Goal: Complete application form: Complete application form

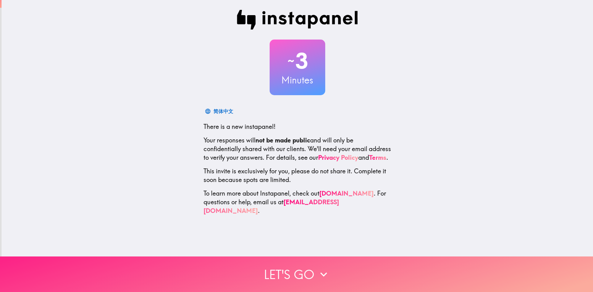
click at [319, 269] on icon "button" at bounding box center [324, 274] width 14 height 14
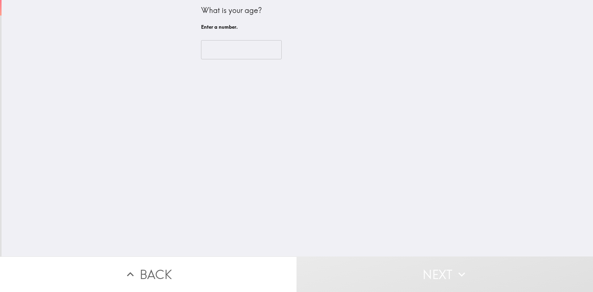
click at [233, 48] on input "number" at bounding box center [241, 49] width 81 height 19
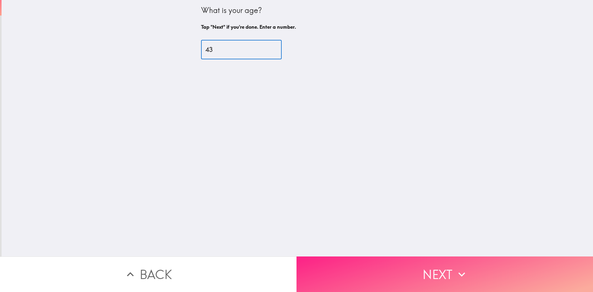
type input "43"
click at [461, 268] on icon "button" at bounding box center [462, 274] width 14 height 14
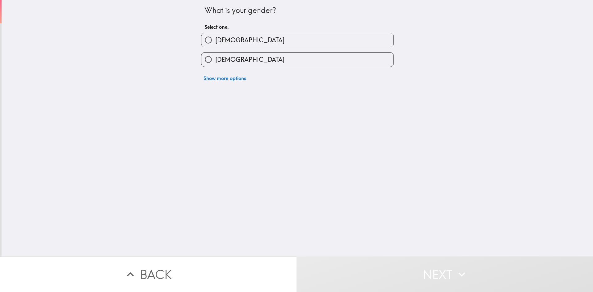
click at [204, 38] on input "[DEMOGRAPHIC_DATA]" at bounding box center [208, 40] width 14 height 14
radio input "true"
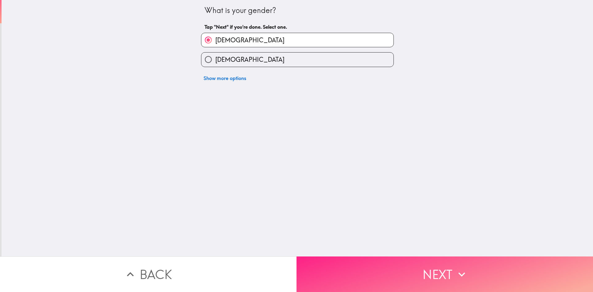
click at [452, 267] on button "Next" at bounding box center [445, 274] width 297 height 36
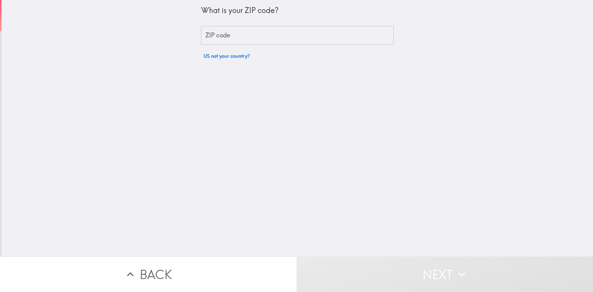
click at [224, 40] on input "ZIP code" at bounding box center [297, 35] width 193 height 19
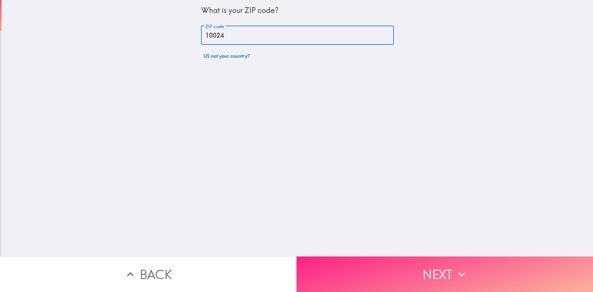
type input "10024"
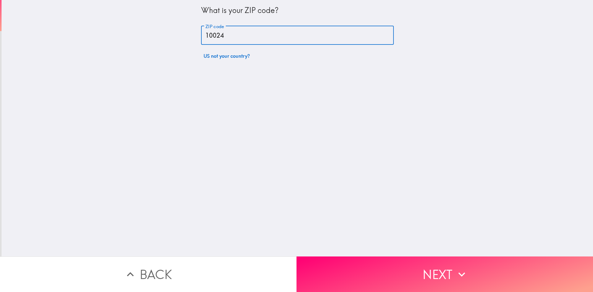
drag, startPoint x: 460, startPoint y: 269, endPoint x: 477, endPoint y: 271, distance: 17.4
click at [460, 269] on icon "button" at bounding box center [462, 274] width 14 height 14
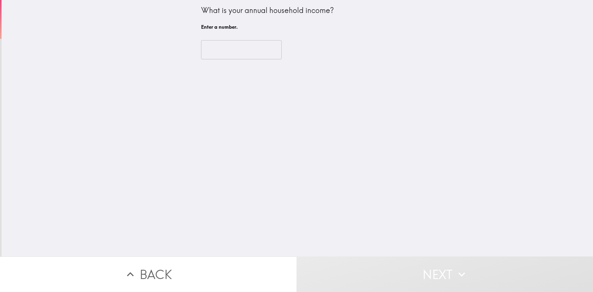
click at [230, 51] on input "number" at bounding box center [241, 49] width 81 height 19
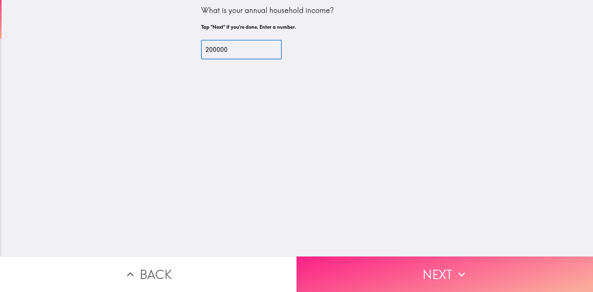
type input "200000"
click at [408, 267] on button "Next" at bounding box center [445, 274] width 297 height 36
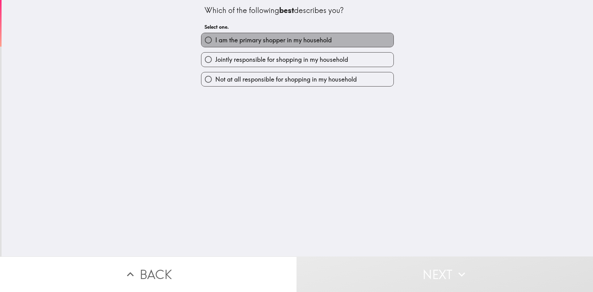
click at [328, 42] on span "I am the primary shopper in my household" at bounding box center [273, 40] width 116 height 9
click at [215, 42] on input "I am the primary shopper in my household" at bounding box center [208, 40] width 14 height 14
radio input "true"
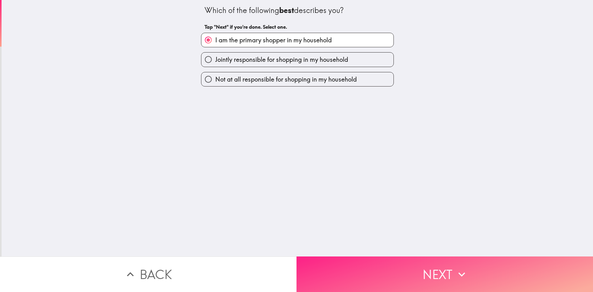
click at [456, 272] on icon "button" at bounding box center [462, 274] width 14 height 14
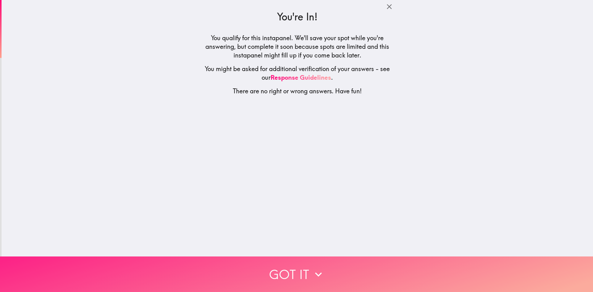
click at [317, 268] on icon "button" at bounding box center [319, 274] width 14 height 14
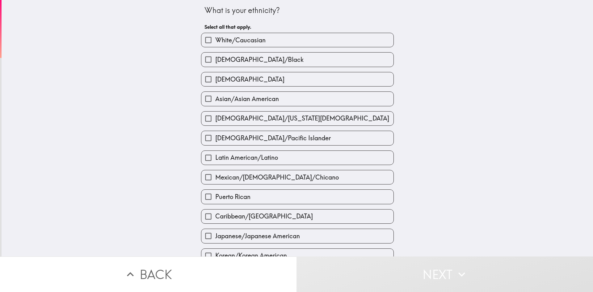
click at [230, 36] on span "White/Caucasian" at bounding box center [240, 40] width 50 height 9
click at [215, 36] on input "White/Caucasian" at bounding box center [208, 40] width 14 height 14
checkbox input "true"
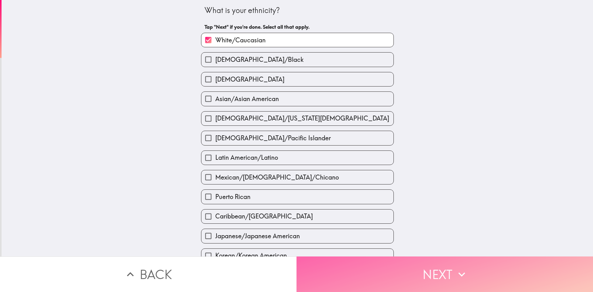
click at [458, 260] on button "Next" at bounding box center [445, 274] width 297 height 36
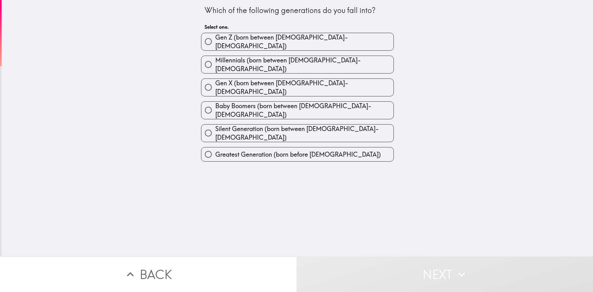
click at [290, 60] on span "Millennials (born between [DEMOGRAPHIC_DATA]-[DEMOGRAPHIC_DATA])" at bounding box center [304, 64] width 178 height 17
click at [215, 60] on input "Millennials (born between [DEMOGRAPHIC_DATA]-[DEMOGRAPHIC_DATA])" at bounding box center [208, 64] width 14 height 14
radio input "true"
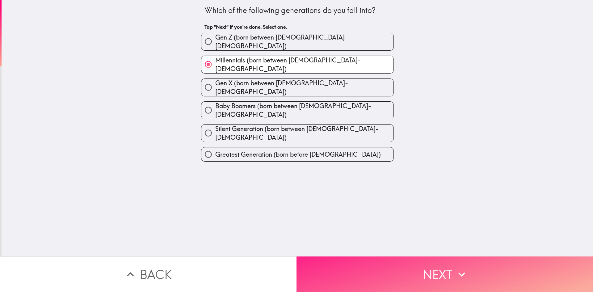
click at [432, 276] on button "Next" at bounding box center [445, 274] width 297 height 36
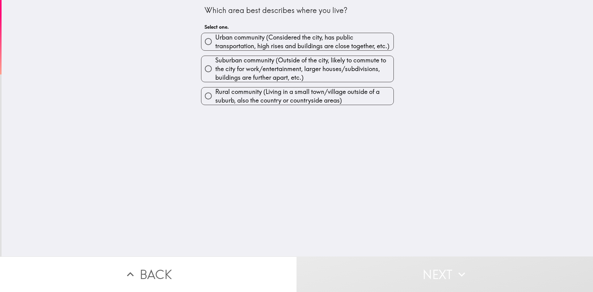
click at [292, 37] on span "Urban community (Considered the city, has public transportation, high rises and…" at bounding box center [304, 41] width 178 height 17
click at [215, 37] on input "Urban community (Considered the city, has public transportation, high rises and…" at bounding box center [208, 42] width 14 height 14
radio input "true"
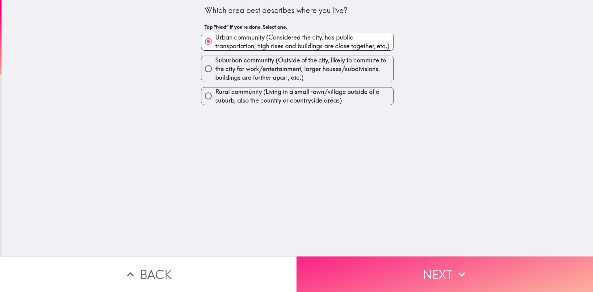
click at [464, 269] on icon "button" at bounding box center [462, 274] width 14 height 14
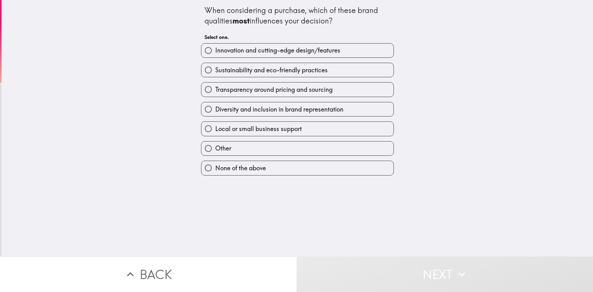
click at [318, 48] on span "Innovation and cutting-edge design/features" at bounding box center [277, 50] width 125 height 9
click at [215, 48] on input "Innovation and cutting-edge design/features" at bounding box center [208, 51] width 14 height 14
radio input "true"
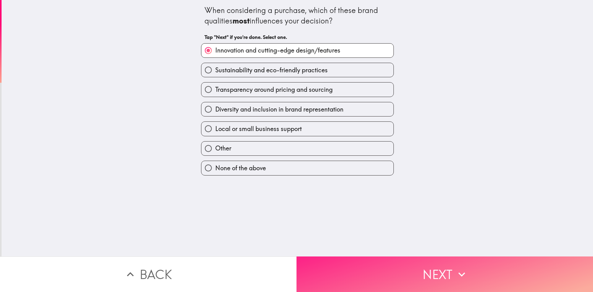
click at [460, 272] on icon "button" at bounding box center [461, 274] width 7 height 4
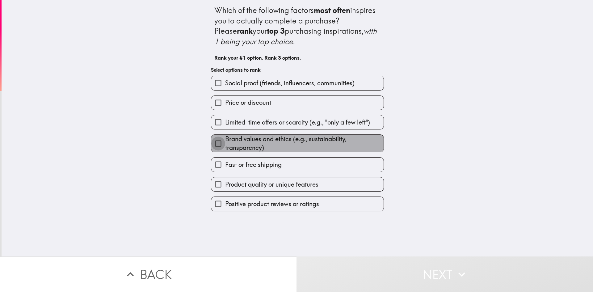
click at [212, 143] on input "Brand values and ethics (e.g., sustainability, transparency)" at bounding box center [218, 144] width 14 height 14
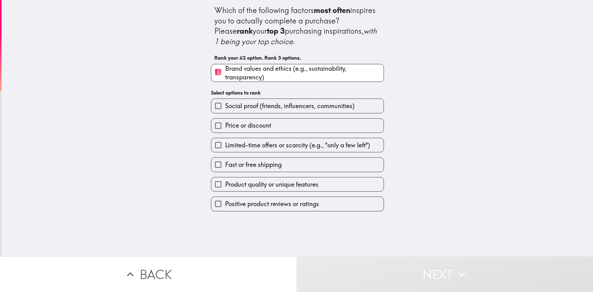
click at [212, 124] on input "Price or discount" at bounding box center [218, 126] width 14 height 14
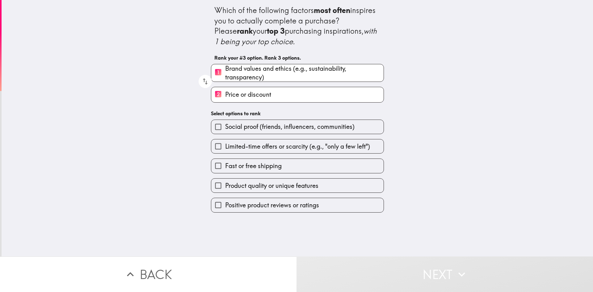
click at [212, 124] on input "Social proof (friends, influencers, communities)" at bounding box center [218, 127] width 14 height 14
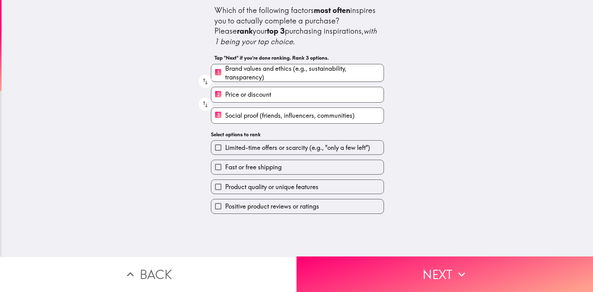
click at [212, 186] on input "Product quality or unique features" at bounding box center [218, 187] width 14 height 14
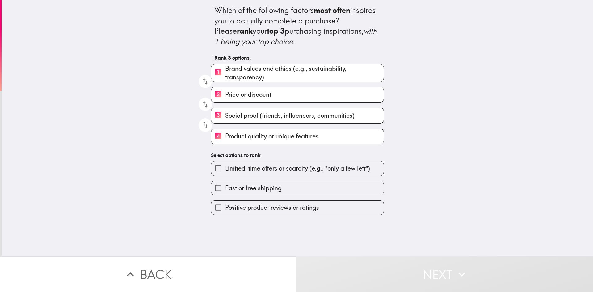
drag, startPoint x: 214, startPoint y: 133, endPoint x: 219, endPoint y: 98, distance: 35.9
click at [219, 98] on div "1 Brand values and ethics (e.g., sustainability, transparency) 2 Price or disco…" at bounding box center [295, 101] width 178 height 85
click at [201, 123] on icon "button" at bounding box center [205, 125] width 8 height 8
click at [201, 107] on icon "button" at bounding box center [205, 104] width 8 height 8
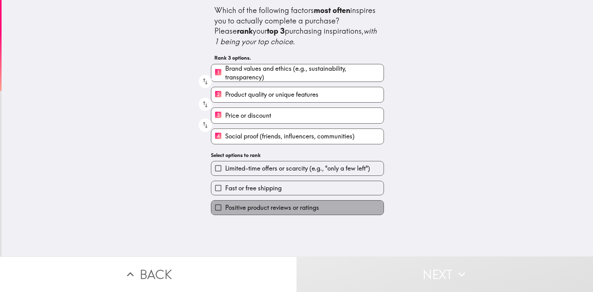
click at [269, 206] on span "Positive product reviews or ratings" at bounding box center [272, 207] width 94 height 9
click at [225, 206] on input "Positive product reviews or ratings" at bounding box center [218, 207] width 14 height 14
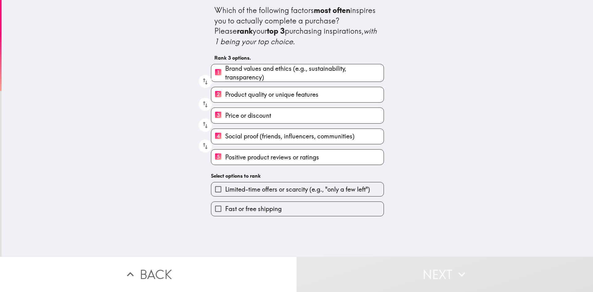
click at [269, 205] on span "Fast or free shipping" at bounding box center [253, 208] width 57 height 9
click at [225, 205] on input "Fast or free shipping" at bounding box center [218, 209] width 14 height 14
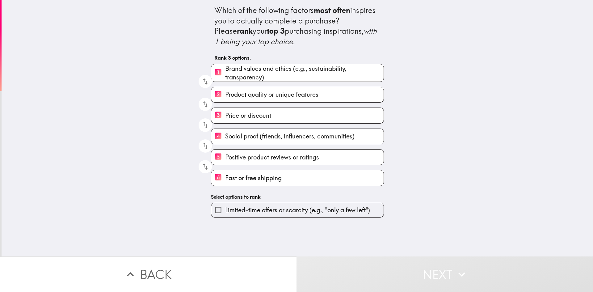
click at [266, 210] on span "Limited-time offers or scarcity (e.g., "only a few left")" at bounding box center [297, 210] width 145 height 9
click at [225, 210] on input "Limited-time offers or scarcity (e.g., "only a few left")" at bounding box center [218, 210] width 14 height 14
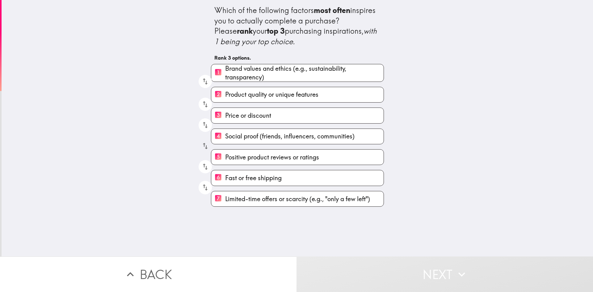
click at [201, 148] on icon "button" at bounding box center [205, 146] width 8 height 8
click at [201, 129] on icon "button" at bounding box center [205, 125] width 8 height 8
click at [228, 118] on span "Positive product reviews or ratings" at bounding box center [272, 115] width 94 height 9
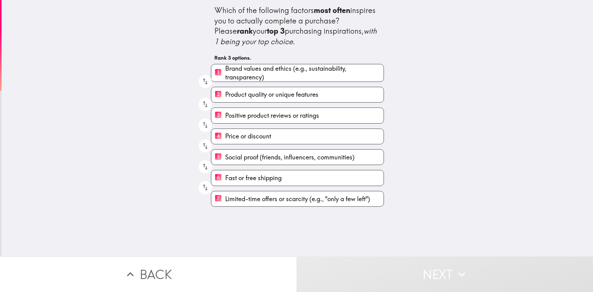
click at [225, 118] on input "3 Positive product reviews or ratings" at bounding box center [218, 115] width 14 height 15
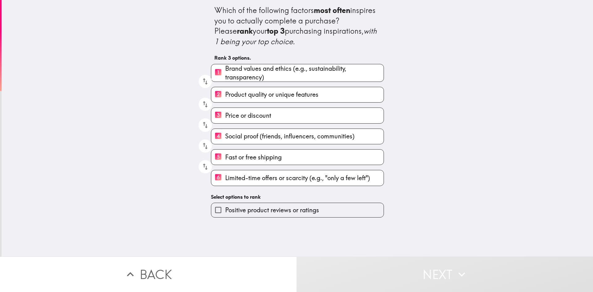
click at [254, 213] on span "Positive product reviews or ratings" at bounding box center [272, 210] width 94 height 9
click at [225, 213] on input "Positive product reviews or ratings" at bounding box center [218, 210] width 14 height 14
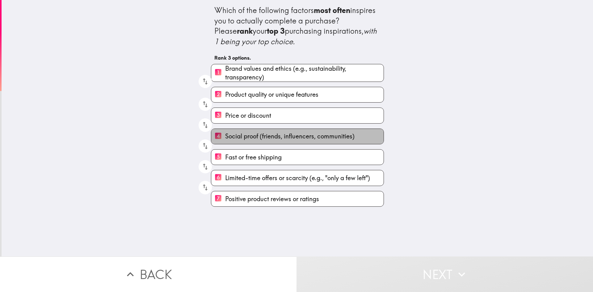
click at [227, 133] on span "Social proof (friends, influencers, communities)" at bounding box center [289, 136] width 129 height 9
click at [225, 133] on input "4 Social proof (friends, influencers, communities)" at bounding box center [218, 136] width 14 height 15
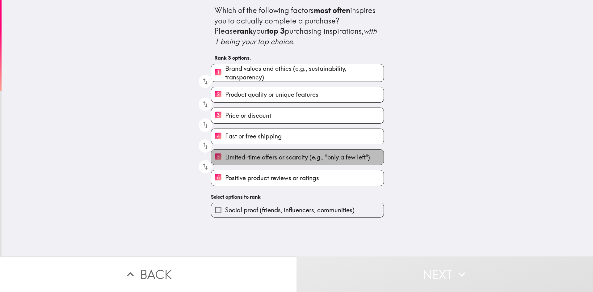
click at [233, 159] on span "Limited-time offers or scarcity (e.g., "only a few left")" at bounding box center [297, 157] width 145 height 9
click at [225, 159] on input "5 Limited-time offers or scarcity (e.g., "only a few left")" at bounding box center [218, 156] width 14 height 15
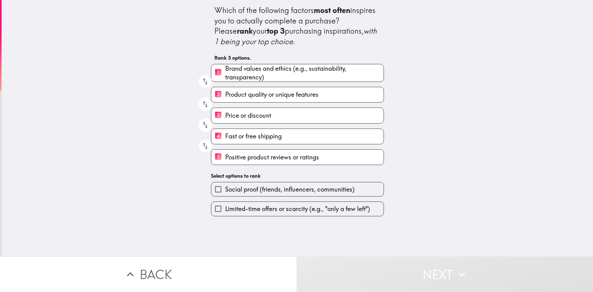
click at [233, 159] on span "Positive product reviews or ratings" at bounding box center [272, 157] width 94 height 9
click at [225, 159] on input "5 Positive product reviews or ratings" at bounding box center [218, 156] width 14 height 15
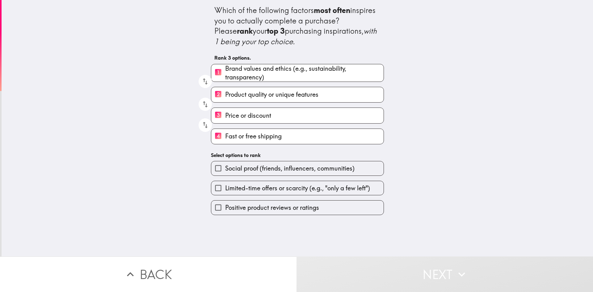
click at [233, 139] on span "Fast or free shipping" at bounding box center [253, 136] width 57 height 9
click at [225, 139] on input "4 Fast or free shipping" at bounding box center [218, 136] width 14 height 15
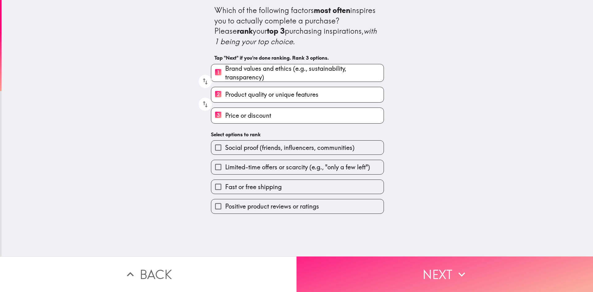
click at [462, 272] on icon "button" at bounding box center [462, 274] width 14 height 14
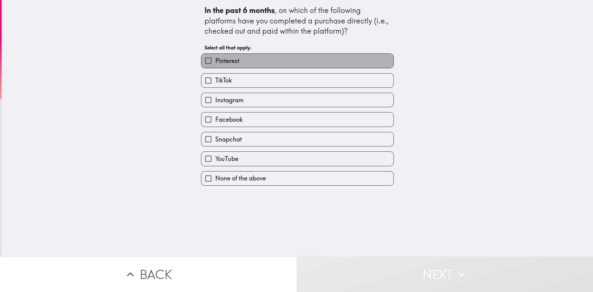
click at [232, 63] on span "Pinterest" at bounding box center [227, 61] width 24 height 9
click at [215, 63] on input "Pinterest" at bounding box center [208, 61] width 14 height 14
checkbox input "true"
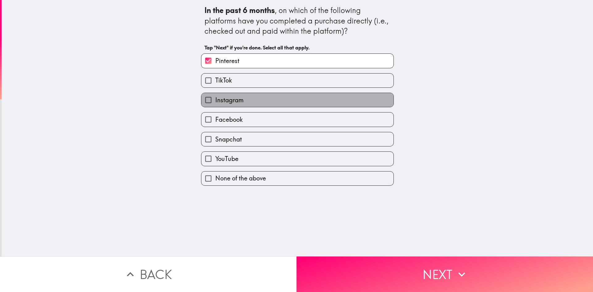
click at [233, 98] on span "Instagram" at bounding box center [229, 100] width 28 height 9
click at [215, 98] on input "Instagram" at bounding box center [208, 100] width 14 height 14
checkbox input "true"
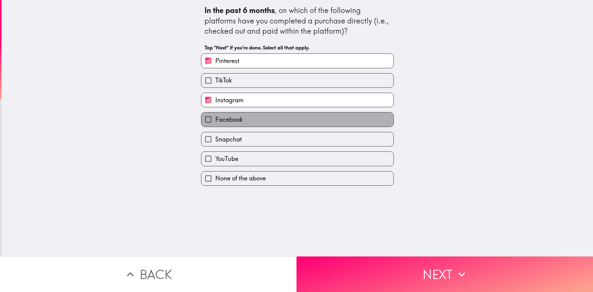
click at [233, 117] on span "Facebook" at bounding box center [228, 119] width 27 height 9
click at [215, 117] on input "Facebook" at bounding box center [208, 119] width 14 height 14
checkbox input "true"
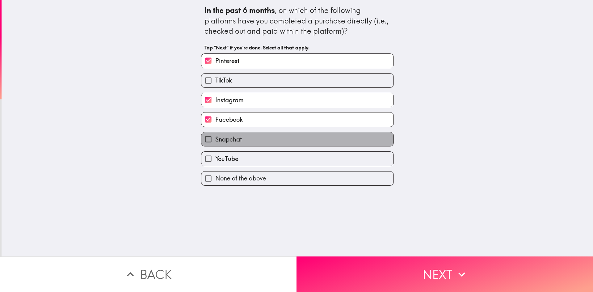
click at [236, 137] on span "Snapchat" at bounding box center [228, 139] width 27 height 9
click at [215, 137] on input "Snapchat" at bounding box center [208, 139] width 14 height 14
checkbox input "true"
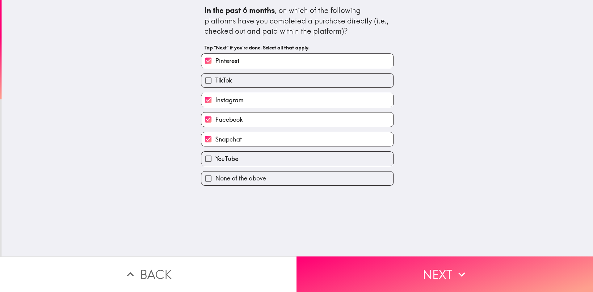
click at [250, 163] on label "YouTube" at bounding box center [297, 159] width 192 height 14
click at [215, 163] on input "YouTube" at bounding box center [208, 159] width 14 height 14
checkbox input "true"
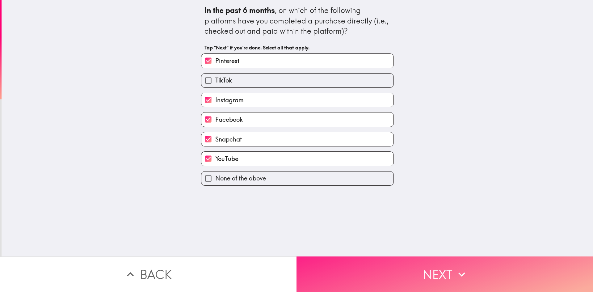
click at [452, 263] on button "Next" at bounding box center [445, 274] width 297 height 36
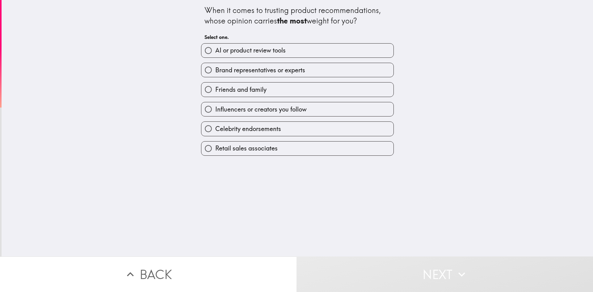
click at [258, 51] on span "AI or product review tools" at bounding box center [250, 50] width 70 height 9
click at [215, 51] on input "AI or product review tools" at bounding box center [208, 51] width 14 height 14
radio input "true"
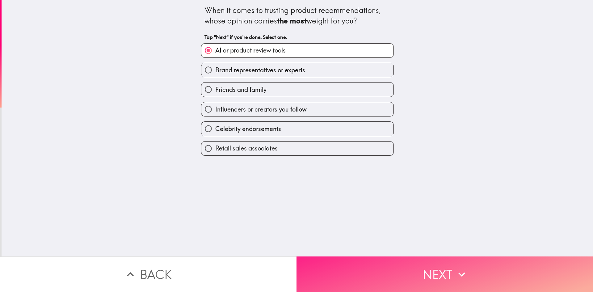
click at [440, 265] on button "Next" at bounding box center [445, 274] width 297 height 36
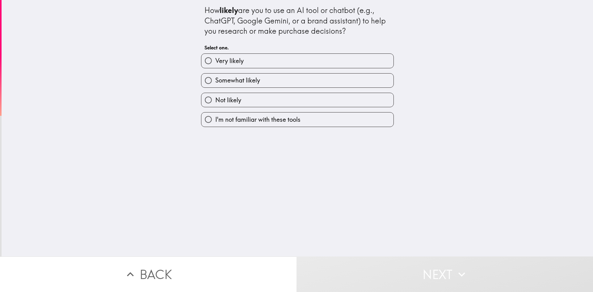
click at [285, 50] on div "Very likely" at bounding box center [295, 57] width 198 height 19
click at [285, 57] on label "Very likely" at bounding box center [297, 61] width 192 height 14
click at [215, 57] on input "Very likely" at bounding box center [208, 61] width 14 height 14
radio input "true"
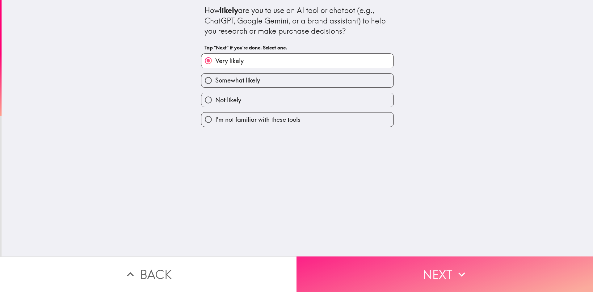
click at [448, 276] on button "Next" at bounding box center [445, 274] width 297 height 36
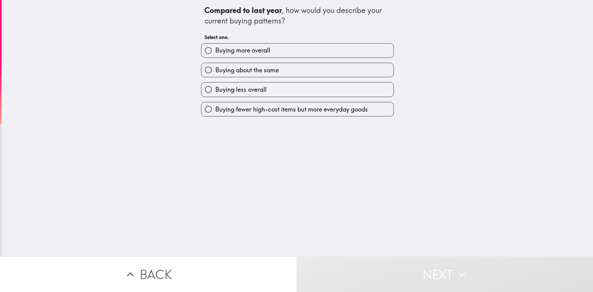
click at [261, 57] on label "Buying more overall" at bounding box center [297, 51] width 192 height 14
click at [215, 57] on input "Buying more overall" at bounding box center [208, 51] width 14 height 14
radio input "true"
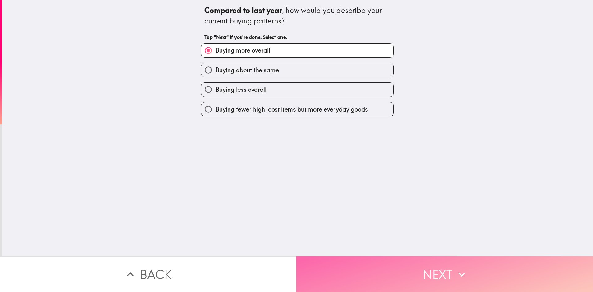
click at [427, 266] on button "Next" at bounding box center [445, 274] width 297 height 36
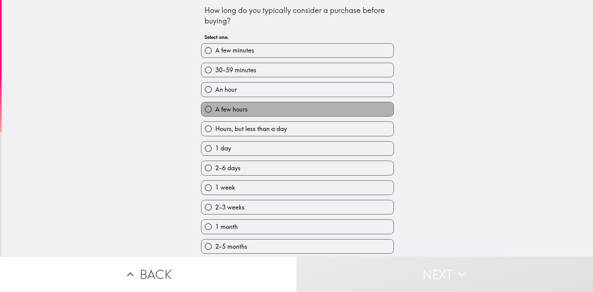
click at [251, 112] on label "A few hours" at bounding box center [297, 109] width 192 height 14
click at [215, 112] on input "A few hours" at bounding box center [208, 109] width 14 height 14
radio input "true"
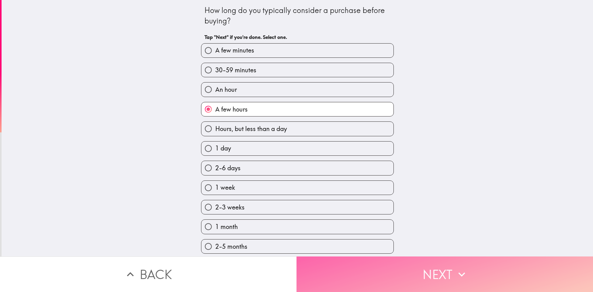
click at [428, 267] on button "Next" at bounding box center [445, 274] width 297 height 36
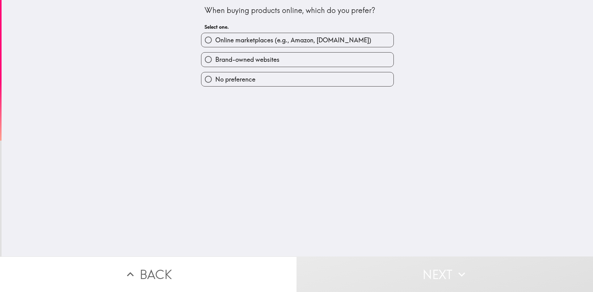
click at [272, 41] on span "Online marketplaces (e.g., Amazon, [DOMAIN_NAME])" at bounding box center [293, 40] width 156 height 9
click at [215, 41] on input "Online marketplaces (e.g., Amazon, [DOMAIN_NAME])" at bounding box center [208, 40] width 14 height 14
radio input "true"
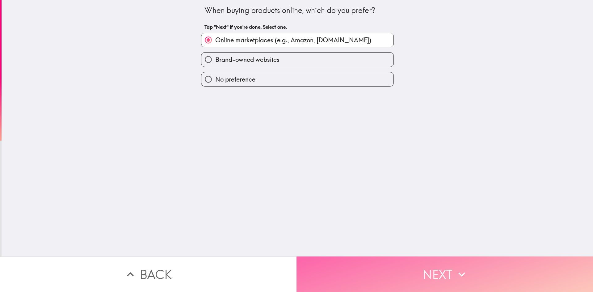
click at [432, 271] on button "Next" at bounding box center [445, 274] width 297 height 36
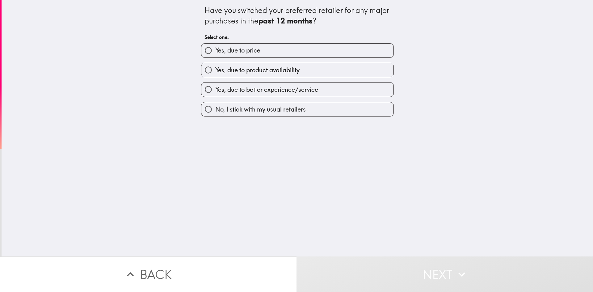
click at [235, 51] on span "Yes, due to price" at bounding box center [237, 50] width 45 height 9
click at [215, 51] on input "Yes, due to price" at bounding box center [208, 51] width 14 height 14
radio input "true"
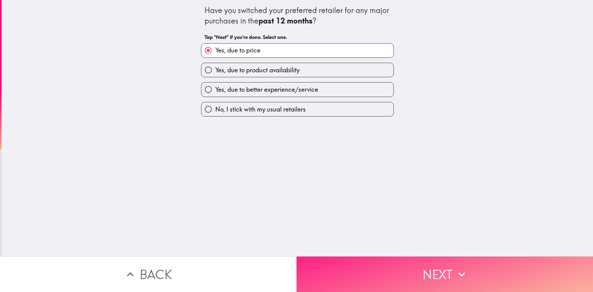
click at [453, 286] on button "Next" at bounding box center [445, 274] width 297 height 36
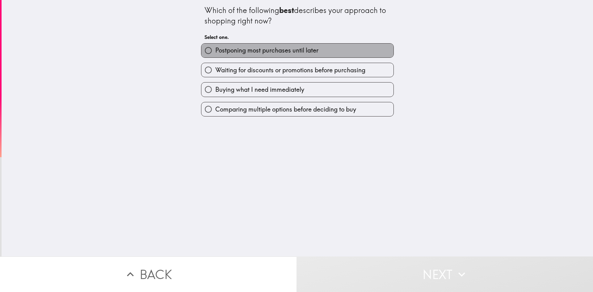
click at [245, 46] on span "Postponing most purchases until later" at bounding box center [266, 50] width 103 height 9
click at [215, 46] on input "Postponing most purchases until later" at bounding box center [208, 51] width 14 height 14
radio input "true"
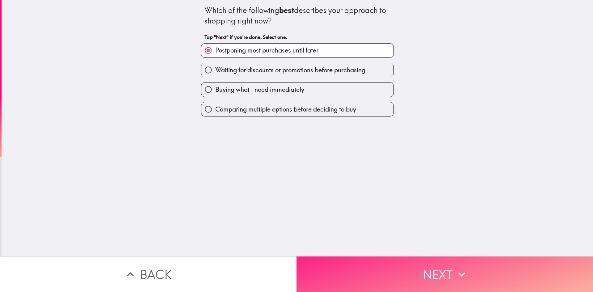
click at [466, 267] on icon "button" at bounding box center [462, 274] width 14 height 14
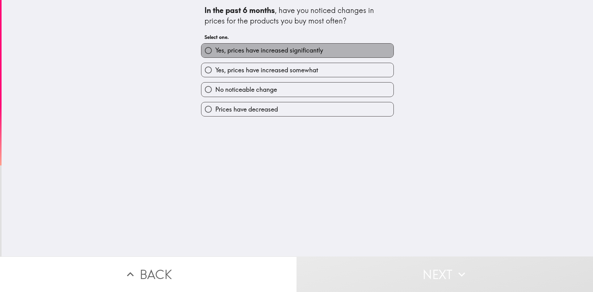
click at [263, 50] on span "Yes, prices have increased significantly" at bounding box center [269, 50] width 108 height 9
click at [215, 50] on input "Yes, prices have increased significantly" at bounding box center [208, 51] width 14 height 14
radio input "true"
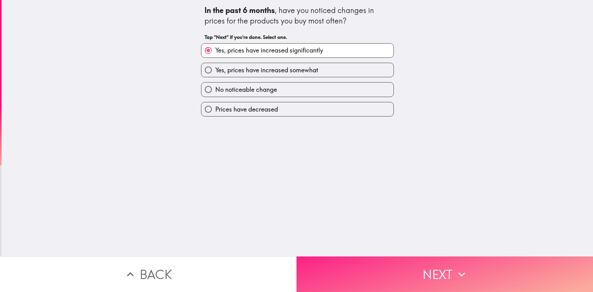
click at [466, 267] on icon "button" at bounding box center [462, 274] width 14 height 14
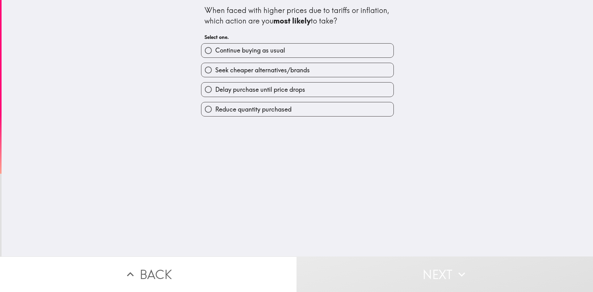
click at [274, 44] on label "Continue buying as usual" at bounding box center [297, 51] width 192 height 14
click at [215, 44] on input "Continue buying as usual" at bounding box center [208, 51] width 14 height 14
radio input "true"
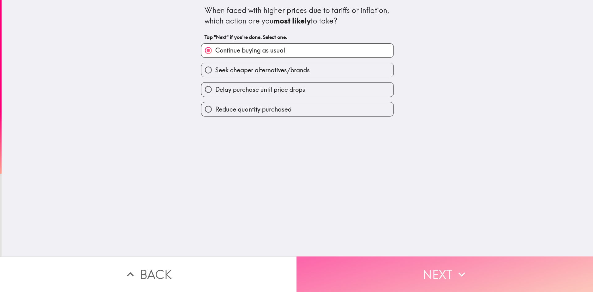
click at [439, 266] on button "Next" at bounding box center [445, 274] width 297 height 36
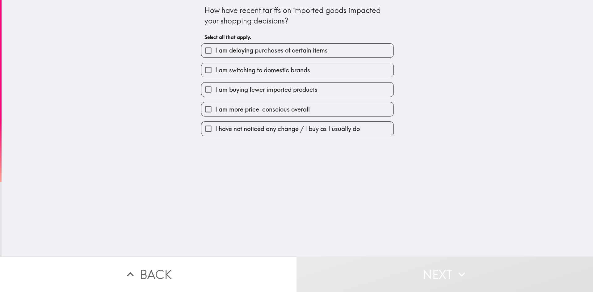
click at [305, 68] on span "I am switching to domestic brands" at bounding box center [262, 70] width 95 height 9
click at [215, 68] on input "I am switching to domestic brands" at bounding box center [208, 70] width 14 height 14
checkbox input "true"
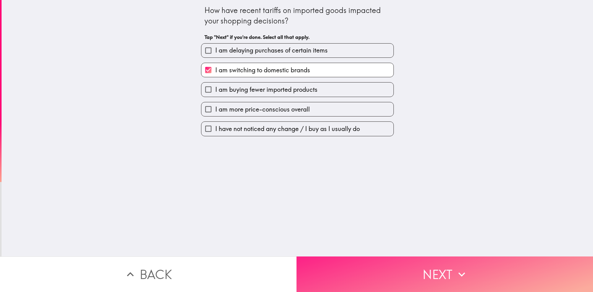
click at [427, 256] on button "Next" at bounding box center [445, 274] width 297 height 36
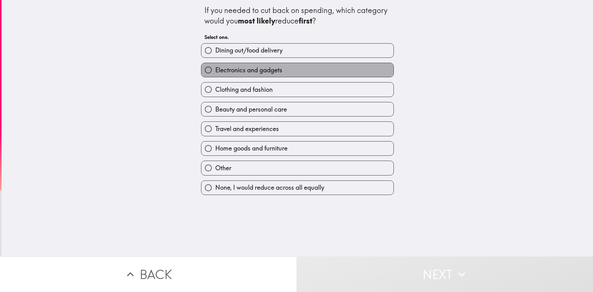
click at [300, 73] on label "Electronics and gadgets" at bounding box center [297, 70] width 192 height 14
click at [215, 73] on input "Electronics and gadgets" at bounding box center [208, 70] width 14 height 14
radio input "true"
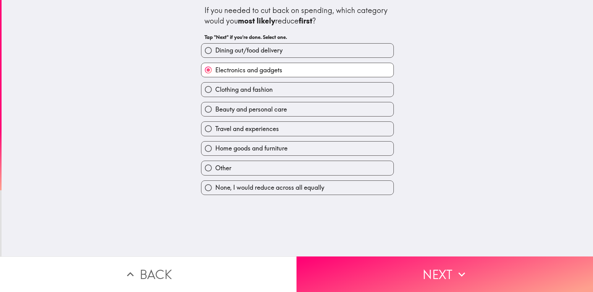
click at [286, 48] on label "Dining out/food delivery" at bounding box center [297, 51] width 192 height 14
click at [215, 48] on input "Dining out/food delivery" at bounding box center [208, 51] width 14 height 14
radio input "true"
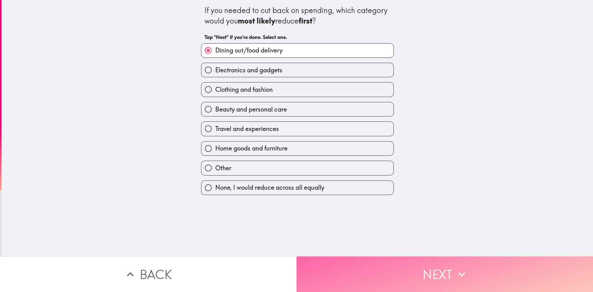
click at [373, 276] on button "Next" at bounding box center [445, 274] width 297 height 36
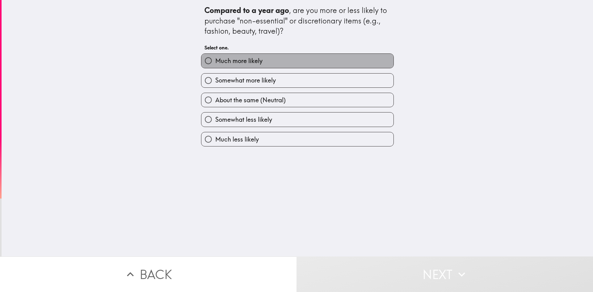
click at [251, 60] on span "Much more likely" at bounding box center [238, 61] width 47 height 9
click at [215, 60] on input "Much more likely" at bounding box center [208, 61] width 14 height 14
radio input "true"
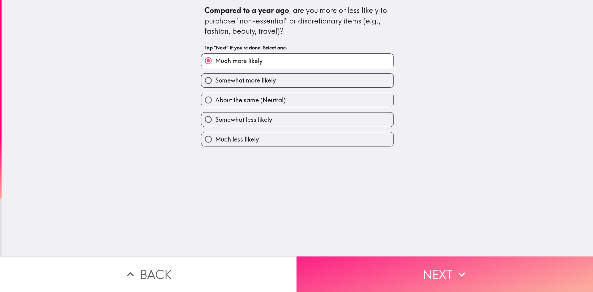
click at [398, 258] on button "Next" at bounding box center [445, 274] width 297 height 36
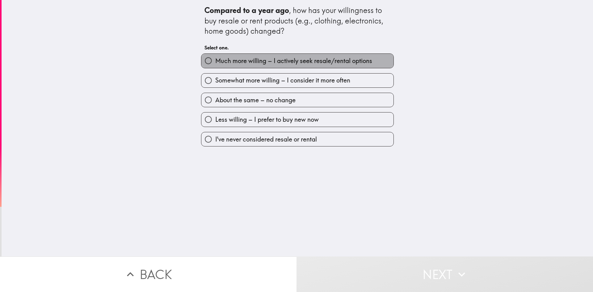
click at [282, 59] on span "Much more willing – I actively seek resale/rental options" at bounding box center [293, 61] width 157 height 9
click at [215, 59] on input "Much more willing – I actively seek resale/rental options" at bounding box center [208, 61] width 14 height 14
radio input "true"
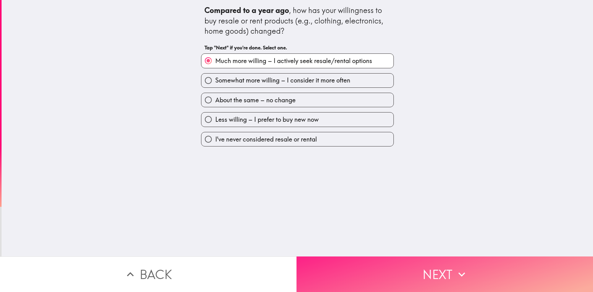
click at [413, 260] on button "Next" at bounding box center [445, 274] width 297 height 36
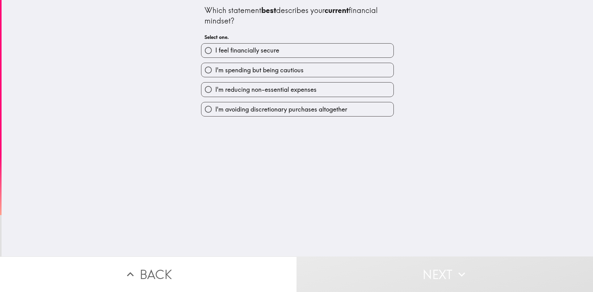
click at [311, 53] on label "I feel financially secure" at bounding box center [297, 51] width 192 height 14
click at [215, 53] on input "I feel financially secure" at bounding box center [208, 51] width 14 height 14
radio input "true"
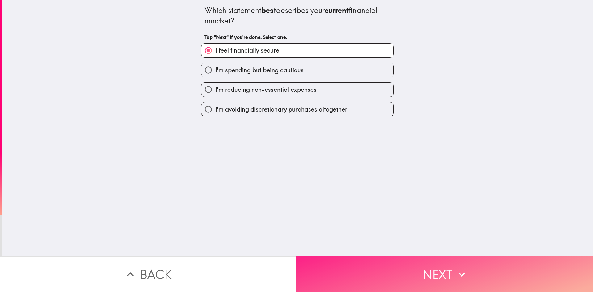
click at [394, 264] on button "Next" at bounding box center [445, 274] width 297 height 36
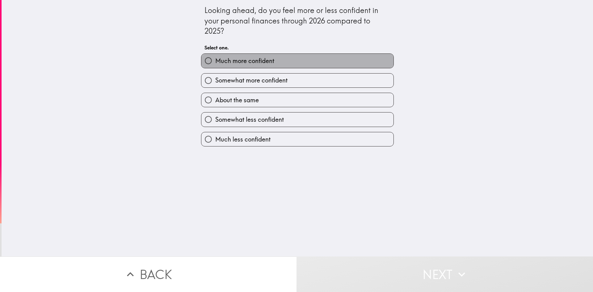
click at [258, 66] on label "Much more confident" at bounding box center [297, 61] width 192 height 14
click at [215, 66] on input "Much more confident" at bounding box center [208, 61] width 14 height 14
radio input "true"
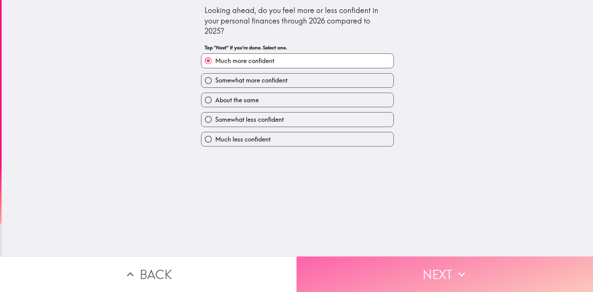
click at [373, 262] on button "Next" at bounding box center [445, 274] width 297 height 36
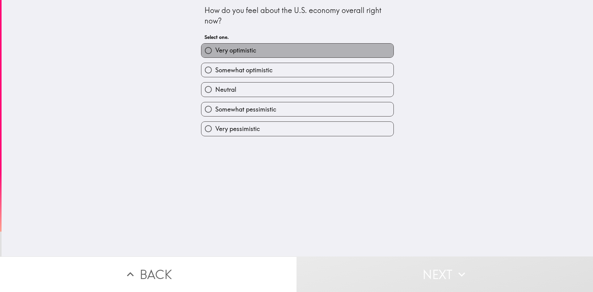
click at [274, 46] on label "Very optimistic" at bounding box center [297, 51] width 192 height 14
click at [215, 46] on input "Very optimistic" at bounding box center [208, 51] width 14 height 14
radio input "true"
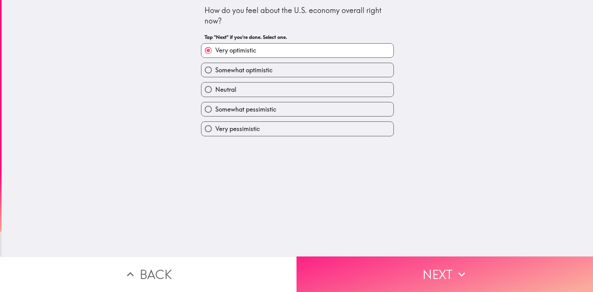
click at [355, 271] on button "Next" at bounding box center [445, 274] width 297 height 36
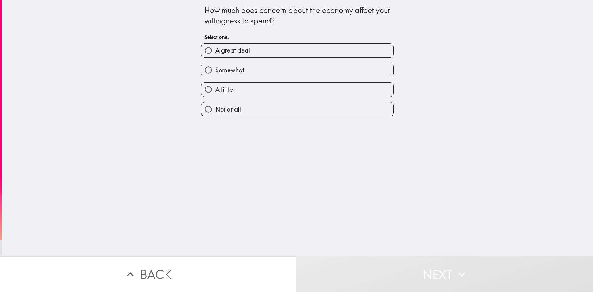
click at [234, 50] on span "A great deal" at bounding box center [232, 50] width 35 height 9
click at [215, 50] on input "A great deal" at bounding box center [208, 51] width 14 height 14
radio input "true"
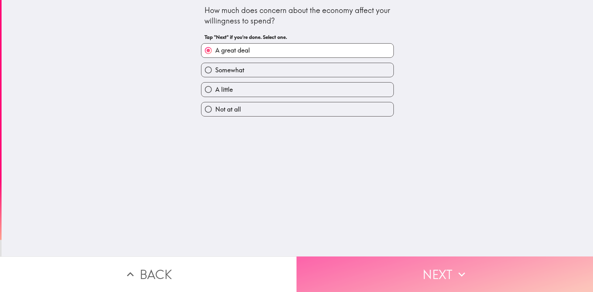
click at [419, 256] on button "Next" at bounding box center [445, 274] width 297 height 36
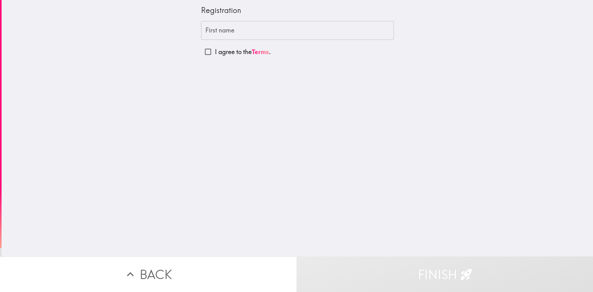
click at [258, 32] on input "First name" at bounding box center [297, 30] width 193 height 19
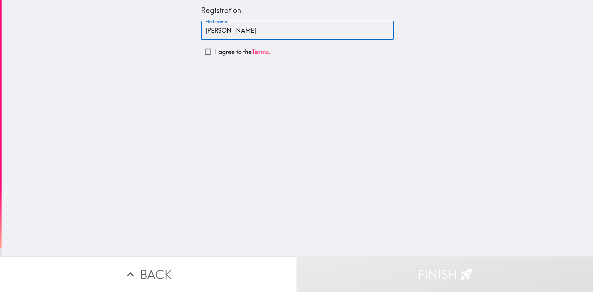
type input "[PERSON_NAME]"
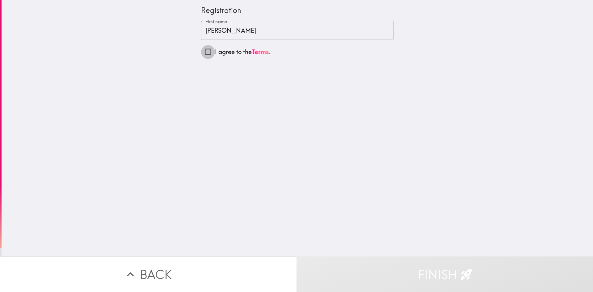
click at [208, 50] on input "I agree to the Terms ." at bounding box center [208, 52] width 14 height 14
checkbox input "true"
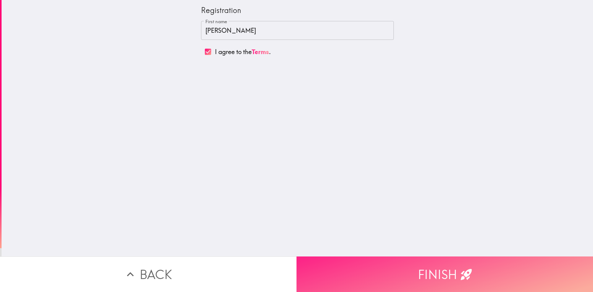
click at [447, 264] on button "Finish" at bounding box center [445, 274] width 297 height 36
